Goal: Task Accomplishment & Management: Manage account settings

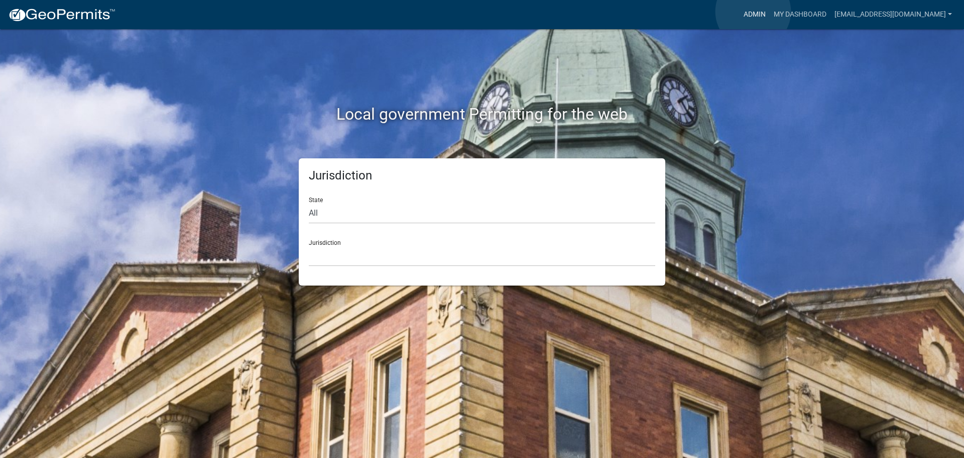
click at [753, 12] on link "Admin" at bounding box center [755, 14] width 30 height 19
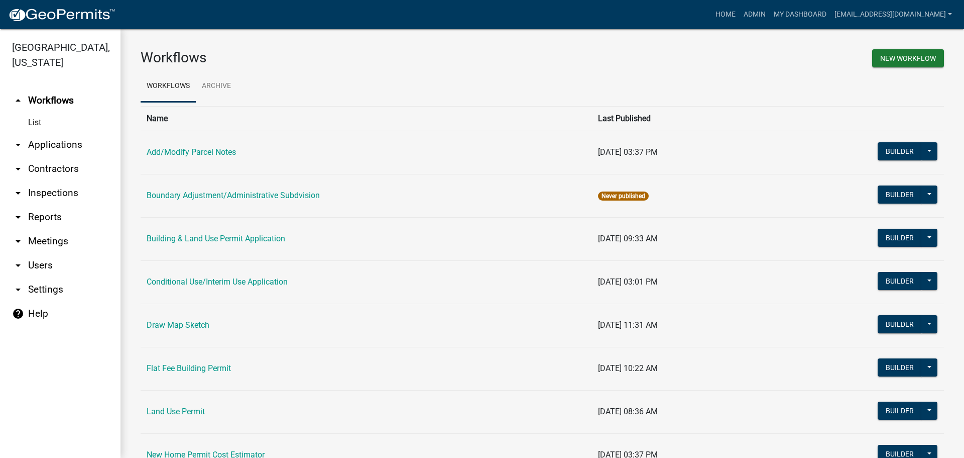
click at [59, 142] on link "arrow_drop_down Applications" at bounding box center [60, 145] width 121 height 24
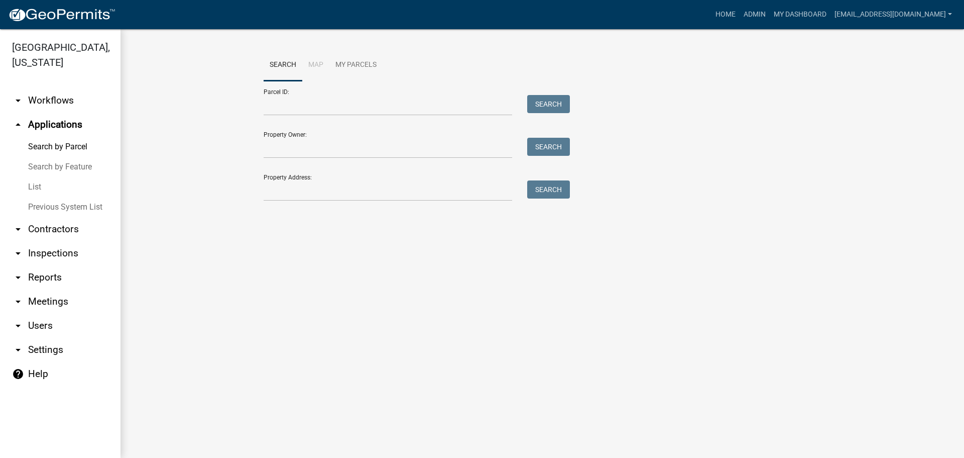
click at [32, 182] on link "List" at bounding box center [60, 187] width 121 height 20
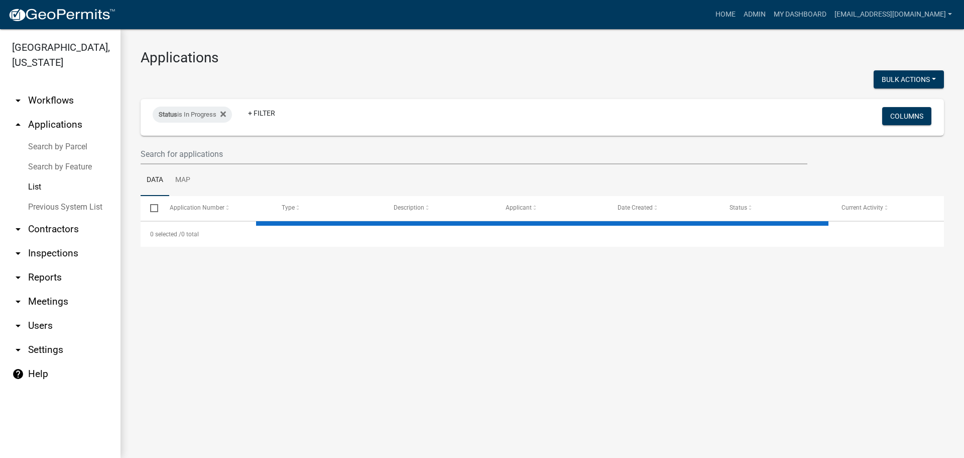
select select "2: 50"
